Goal: Task Accomplishment & Management: Complete application form

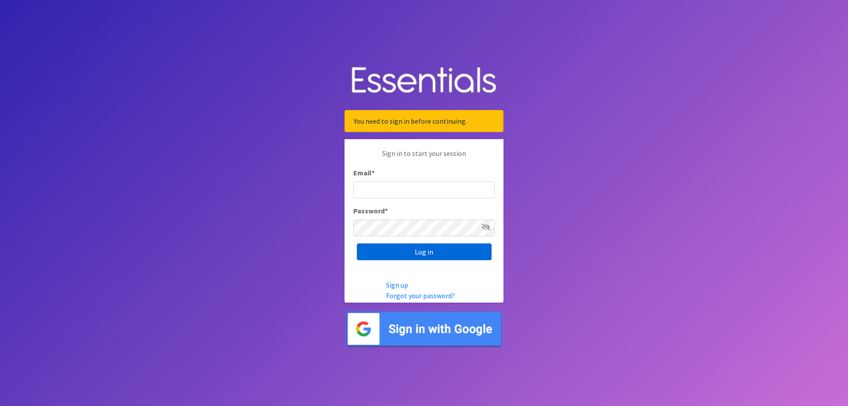
type input "[PERSON_NAME][EMAIL_ADDRESS][PERSON_NAME][DOMAIN_NAME]"
click at [419, 249] on input "Log in" at bounding box center [424, 251] width 135 height 17
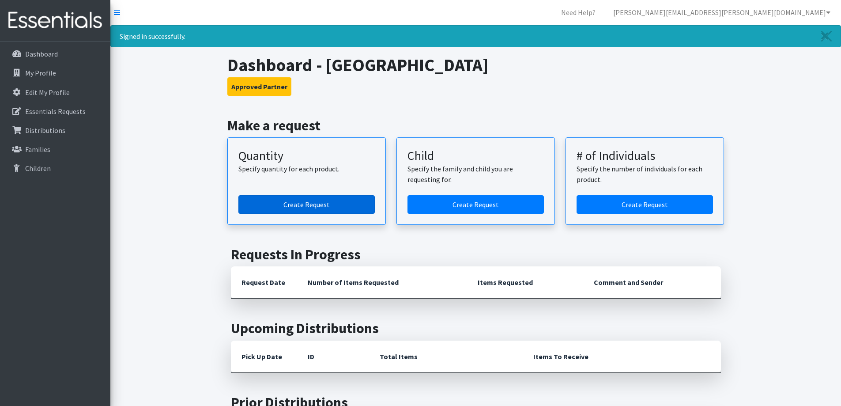
click at [304, 205] on link "Create Request" at bounding box center [306, 204] width 136 height 19
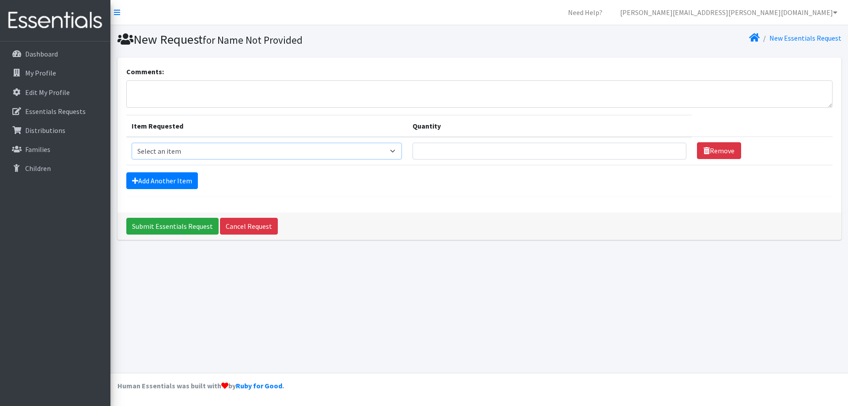
click at [238, 154] on select "Select an item Child (Newborn) Child (Size 1) Child (Size 2) Child (Size 3) Chi…" at bounding box center [267, 151] width 271 height 17
select select "14435"
click at [132, 143] on select "Select an item Child (Newborn) Child (Size 1) Child (Size 2) Child (Size 3) Chi…" at bounding box center [267, 151] width 271 height 17
click at [420, 151] on input "Quantity" at bounding box center [549, 151] width 274 height 17
type input "500"
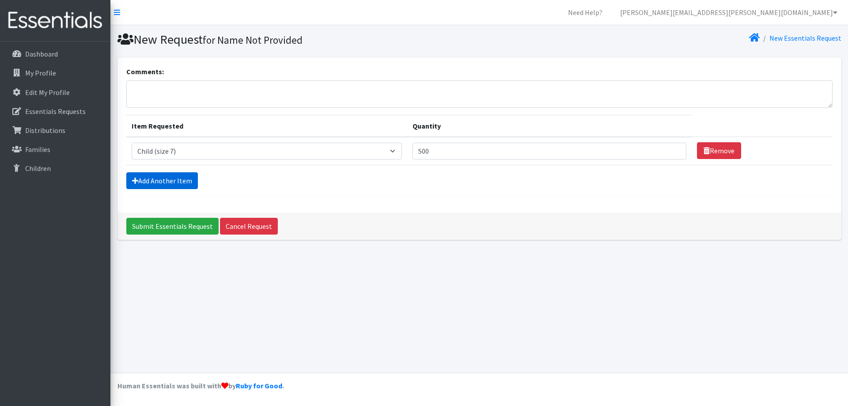
click at [168, 178] on link "Add Another Item" at bounding box center [162, 180] width 72 height 17
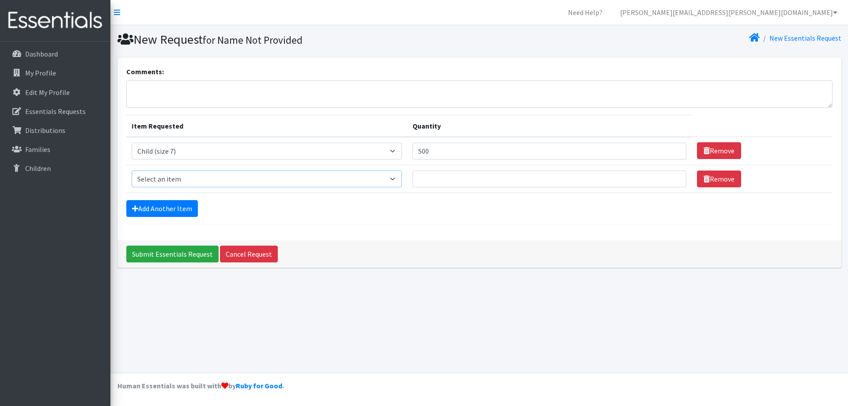
click at [196, 185] on select "Select an item Child (Newborn) Child (Size 1) Child (Size 2) Child (Size 3) Chi…" at bounding box center [267, 178] width 271 height 17
select select "3068"
click at [132, 170] on select "Select an item Child (Newborn) Child (Size 1) Child (Size 2) Child (Size 3) Chi…" at bounding box center [267, 178] width 271 height 17
click at [412, 177] on input "Quantity" at bounding box center [549, 178] width 274 height 17
drag, startPoint x: 377, startPoint y: 150, endPoint x: 352, endPoint y: 151, distance: 24.8
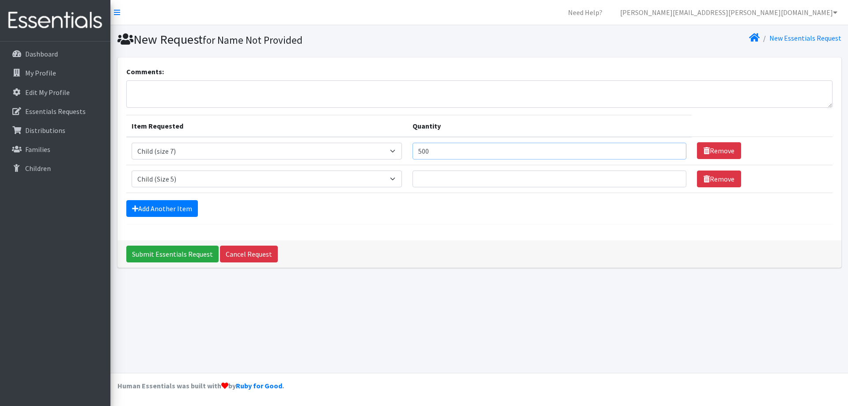
click at [412, 151] on input "500" at bounding box center [549, 151] width 274 height 17
type input "600"
click at [412, 184] on input "Quantity" at bounding box center [549, 178] width 274 height 17
type input "500"
click at [171, 208] on link "Add Another Item" at bounding box center [162, 208] width 72 height 17
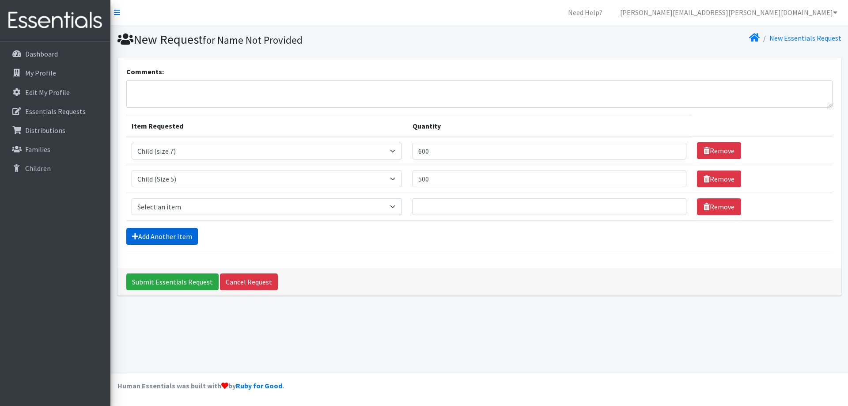
click at [154, 236] on link "Add Another Item" at bounding box center [162, 236] width 72 height 17
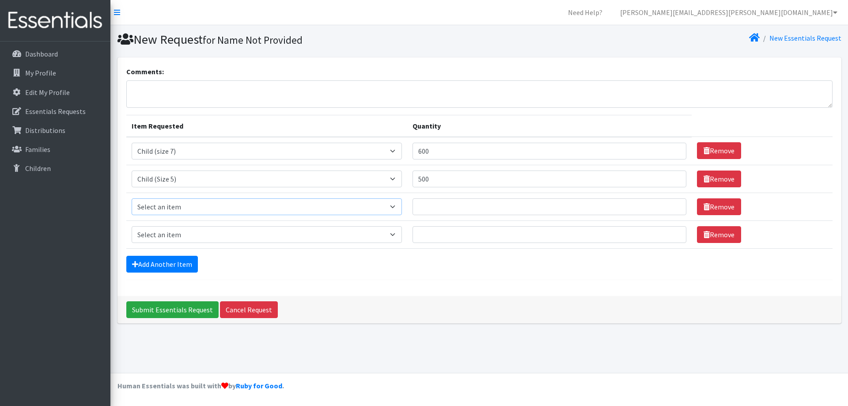
drag, startPoint x: 192, startPoint y: 208, endPoint x: 196, endPoint y: 213, distance: 6.9
click at [192, 208] on select "Select an item Child (Newborn) Child (Size 1) Child (Size 2) Child (Size 3) Chi…" at bounding box center [267, 206] width 271 height 17
select select "3070"
click at [132, 198] on select "Select an item Child (Newborn) Child (Size 1) Child (Size 2) Child (Size 3) Chi…" at bounding box center [267, 206] width 271 height 17
click at [412, 206] on input "Quantity" at bounding box center [549, 206] width 274 height 17
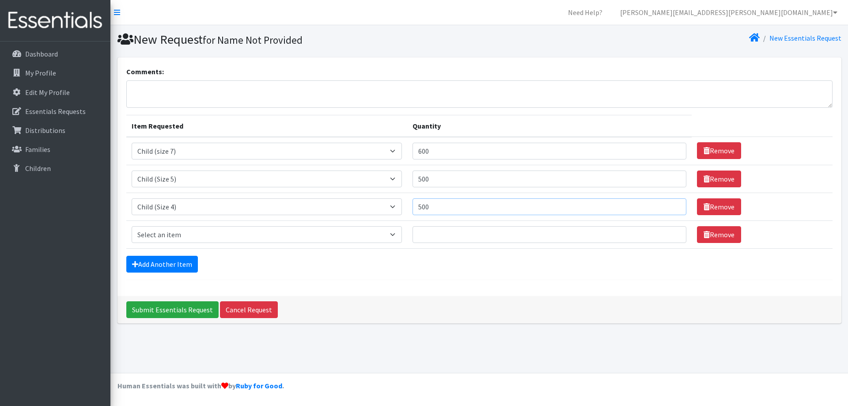
type input "500"
click at [261, 233] on select "Select an item Child (Newborn) Child (Size 1) Child (Size 2) Child (Size 3) Chi…" at bounding box center [267, 234] width 271 height 17
select select "3067"
click at [132, 226] on select "Select an item Child (Newborn) Child (Size 1) Child (Size 2) Child (Size 3) Chi…" at bounding box center [267, 234] width 271 height 17
click at [412, 235] on input "Quantity" at bounding box center [549, 234] width 274 height 17
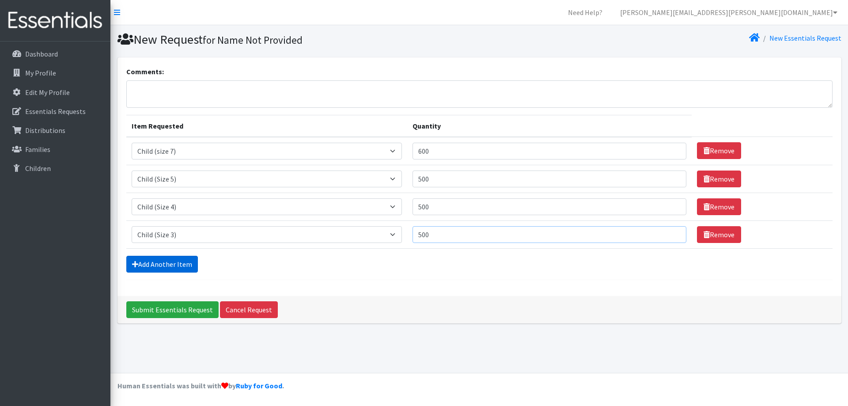
type input "500"
click at [174, 264] on link "Add Another Item" at bounding box center [162, 264] width 72 height 17
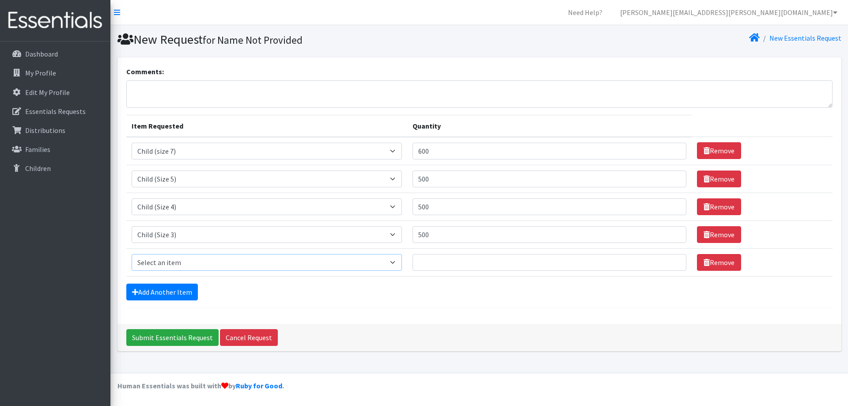
click at [253, 266] on select "Select an item Child (Newborn) Child (Size 1) Child (Size 2) Child (Size 3) Chi…" at bounding box center [267, 262] width 271 height 17
select select "3065"
click at [132, 254] on select "Select an item Child (Newborn) Child (Size 1) Child (Size 2) Child (Size 3) Chi…" at bounding box center [267, 262] width 271 height 17
click at [412, 261] on input "Quantity" at bounding box center [549, 262] width 274 height 17
type input "500"
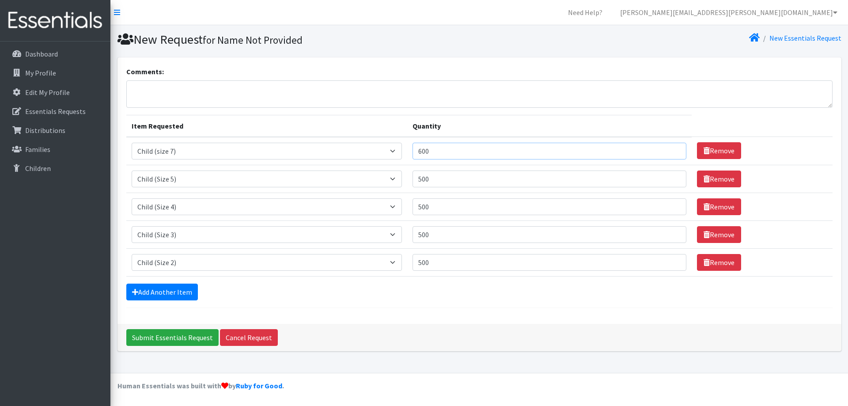
drag, startPoint x: 376, startPoint y: 152, endPoint x: 354, endPoint y: 151, distance: 22.1
click at [412, 151] on input "600" at bounding box center [549, 151] width 274 height 17
type input "800"
click at [172, 291] on link "Add Another Item" at bounding box center [162, 291] width 72 height 17
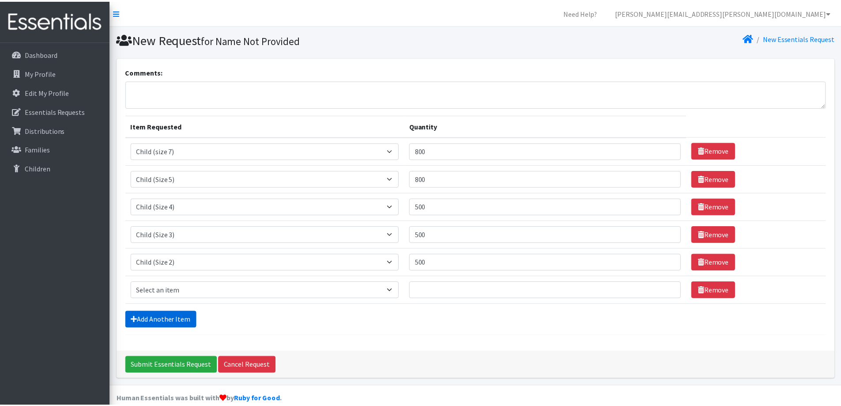
scroll to position [13, 0]
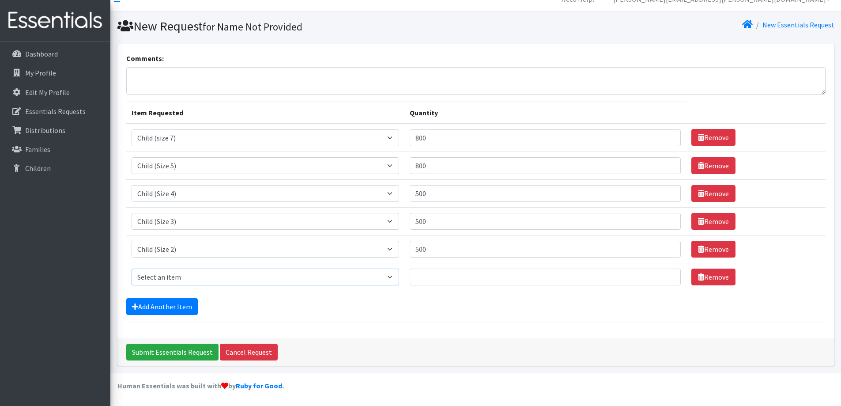
click at [245, 283] on select "Select an item Child (Newborn) Child (Size 1) Child (Size 2) Child (Size 3) Chi…" at bounding box center [266, 276] width 268 height 17
select select "3063"
click at [132, 268] on select "Select an item Child (Newborn) Child (Size 1) Child (Size 2) Child (Size 3) Chi…" at bounding box center [266, 276] width 268 height 17
click at [410, 276] on input "Quantity" at bounding box center [545, 276] width 271 height 17
type input "500"
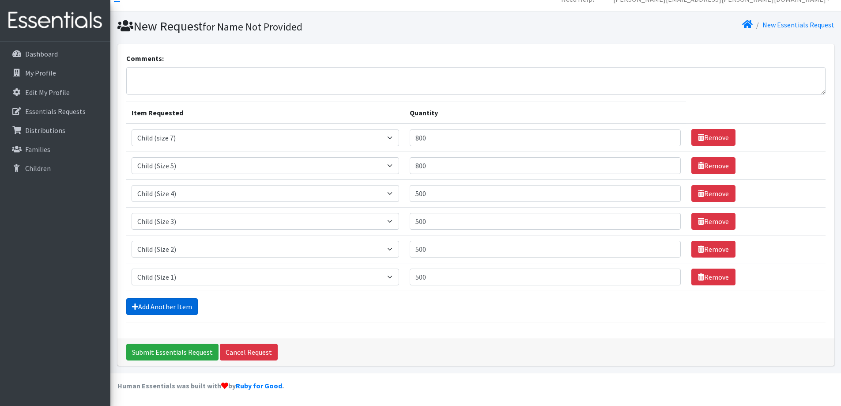
click at [172, 306] on link "Add Another Item" at bounding box center [162, 306] width 72 height 17
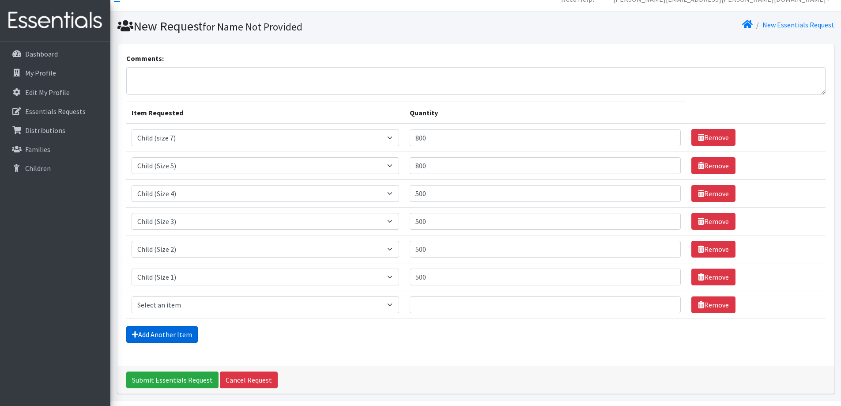
scroll to position [41, 0]
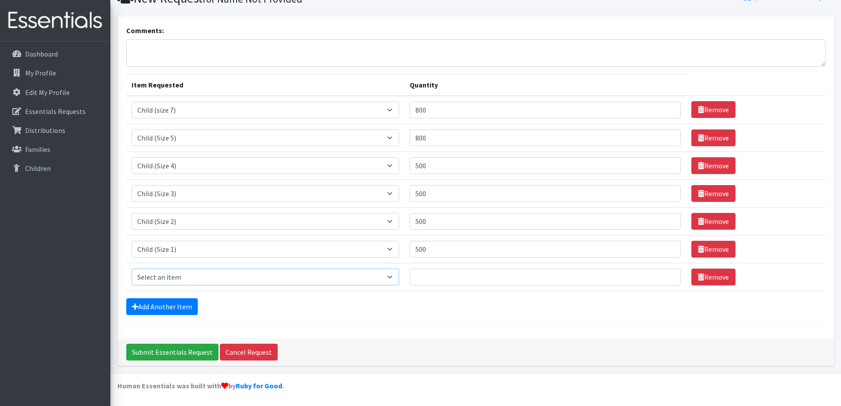
drag, startPoint x: 177, startPoint y: 275, endPoint x: 180, endPoint y: 279, distance: 4.8
click at [177, 275] on select "Select an item Child (Newborn) Child (Size 1) Child (Size 2) Child (Size 3) Chi…" at bounding box center [266, 276] width 268 height 17
select select "3061"
click at [132, 268] on select "Select an item Child (Newborn) Child (Size 1) Child (Size 2) Child (Size 3) Chi…" at bounding box center [266, 276] width 268 height 17
click at [410, 275] on input "Quantity" at bounding box center [545, 276] width 271 height 17
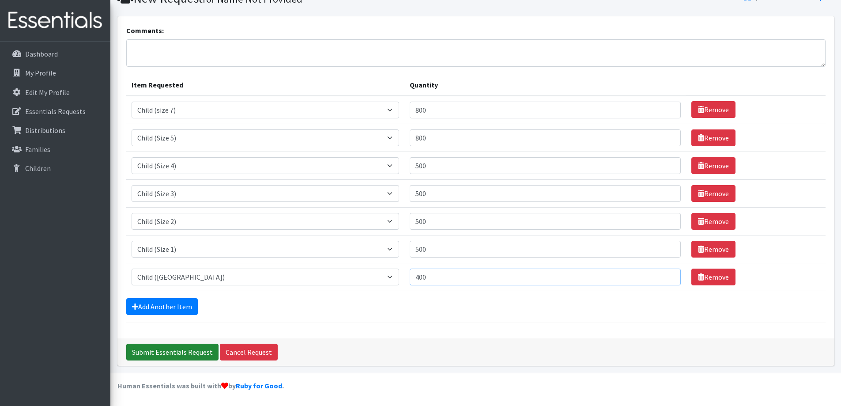
type input "400"
click at [185, 351] on input "Submit Essentials Request" at bounding box center [172, 351] width 92 height 17
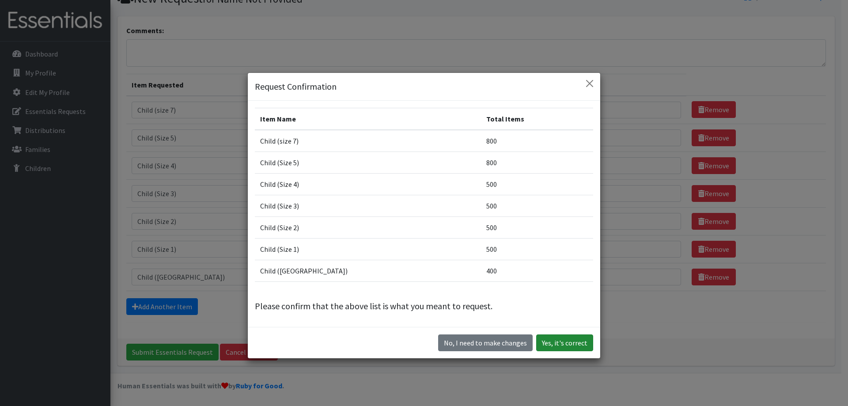
click at [556, 343] on button "Yes, it's correct" at bounding box center [564, 342] width 57 height 17
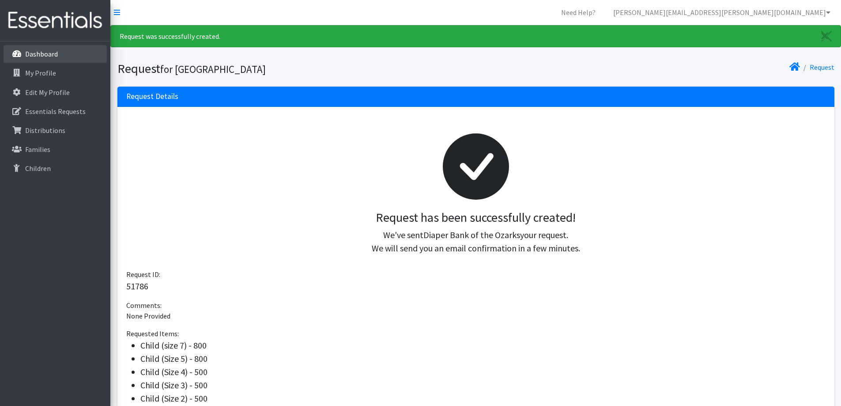
click at [36, 53] on p "Dashboard" at bounding box center [41, 53] width 33 height 9
